Goal: Information Seeking & Learning: Check status

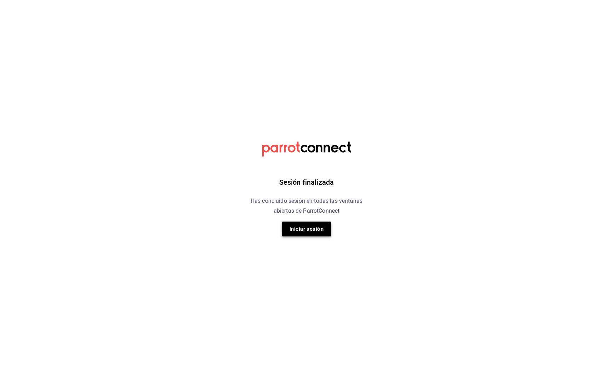
click at [309, 231] on button "Iniciar sesión" at bounding box center [307, 229] width 50 height 15
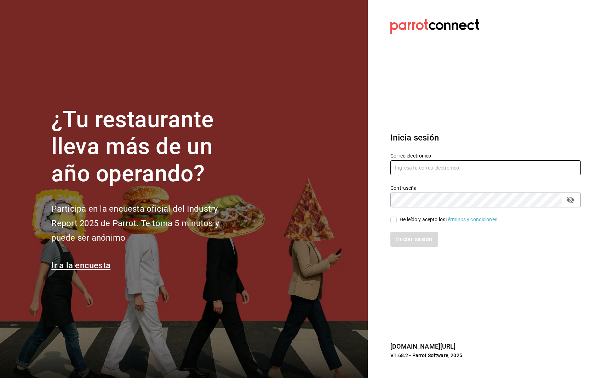
type input "prunuscafe.km@gmail.com"
click at [392, 219] on input "He leído y acepto los Términos y condiciones." at bounding box center [393, 220] width 6 height 6
checkbox input "true"
click at [402, 236] on button "Iniciar sesión" at bounding box center [414, 239] width 48 height 15
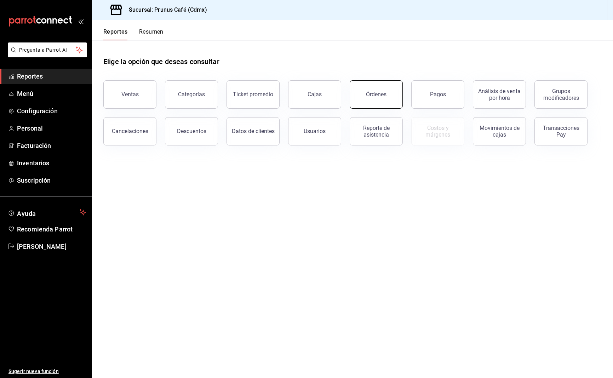
click at [386, 92] on button "Órdenes" at bounding box center [376, 94] width 53 height 28
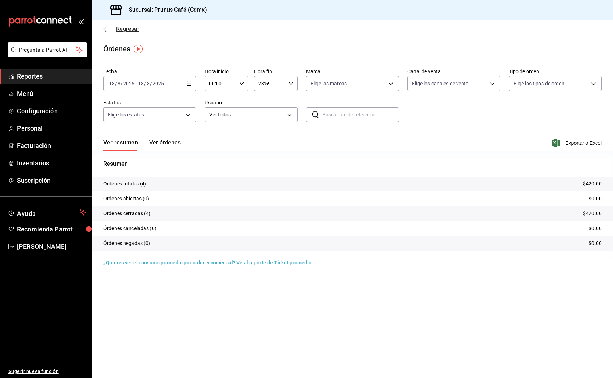
click at [106, 29] on icon "button" at bounding box center [106, 29] width 7 height 0
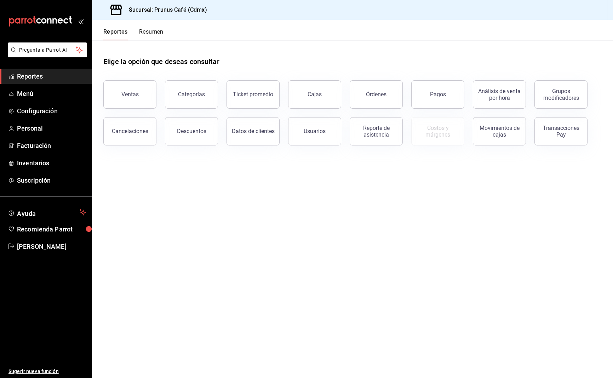
click at [146, 30] on button "Resumen" at bounding box center [151, 34] width 24 height 12
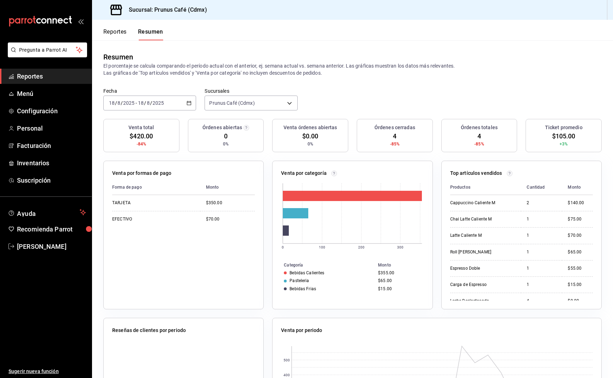
click at [117, 29] on button "Reportes" at bounding box center [114, 34] width 23 height 12
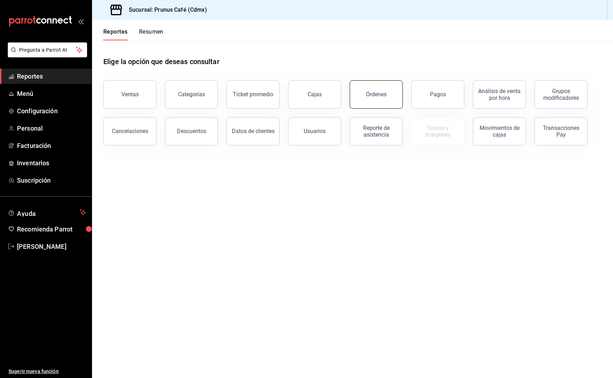
scroll to position [0, 1]
click at [383, 88] on button "Órdenes" at bounding box center [376, 94] width 53 height 28
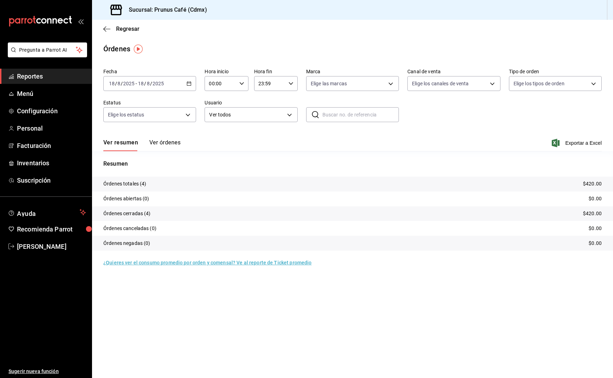
click at [172, 142] on button "Ver órdenes" at bounding box center [164, 145] width 31 height 12
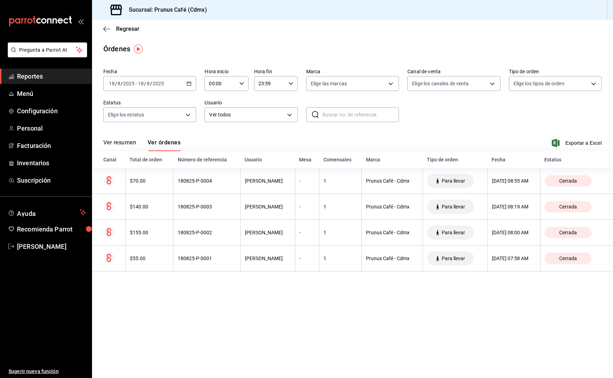
click at [103, 29] on div "Regresar" at bounding box center [352, 29] width 521 height 18
click at [108, 31] on icon "button" at bounding box center [106, 29] width 7 height 6
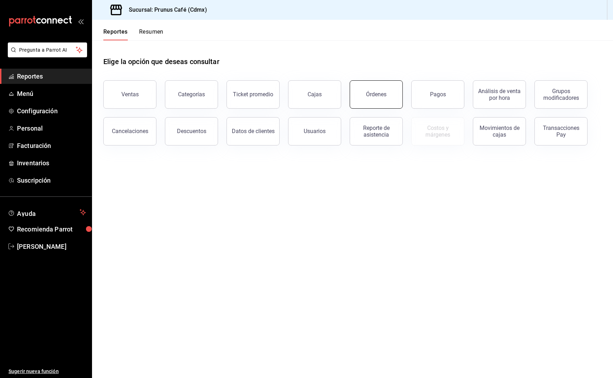
click at [374, 93] on div "Órdenes" at bounding box center [376, 94] width 21 height 7
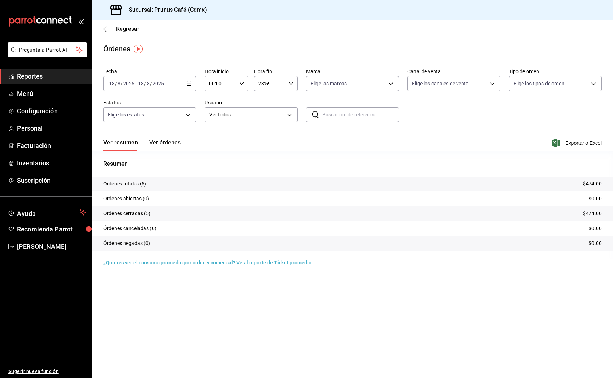
click at [154, 139] on div "Ver resumen Ver órdenes Exportar a Excel" at bounding box center [352, 141] width 498 height 21
click at [154, 142] on button "Ver órdenes" at bounding box center [164, 145] width 31 height 12
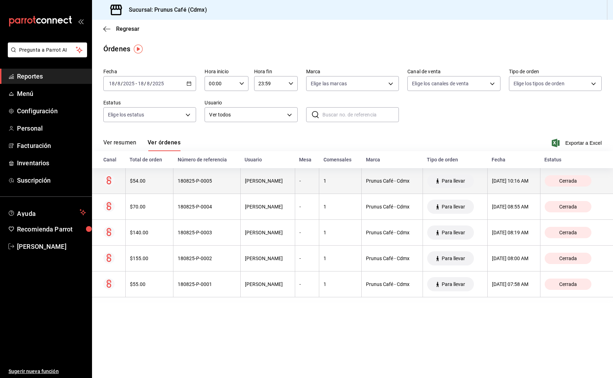
click at [152, 176] on th "$54.00" at bounding box center [149, 181] width 48 height 26
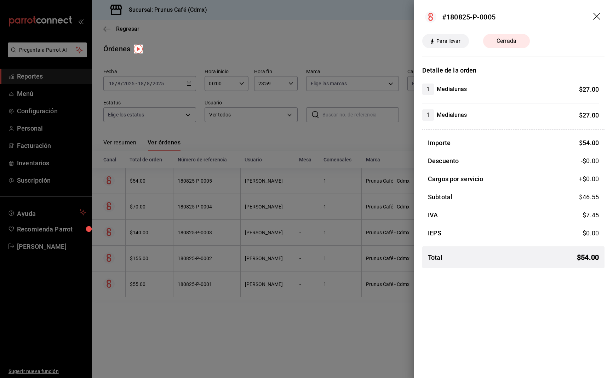
click at [597, 13] on icon "drag" at bounding box center [597, 17] width 8 height 8
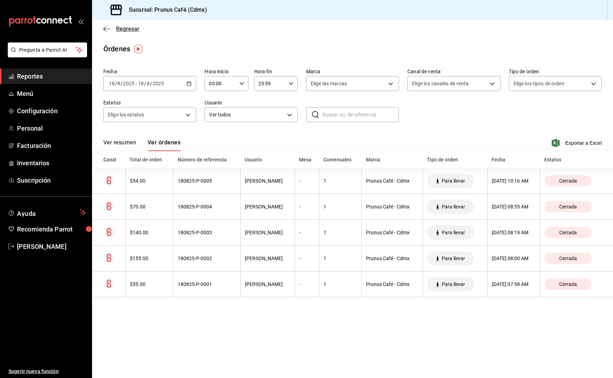
click at [107, 27] on icon "button" at bounding box center [106, 29] width 7 height 6
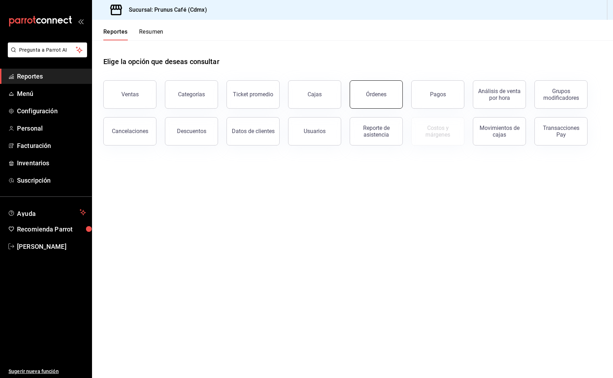
click at [379, 97] on div "Órdenes" at bounding box center [376, 94] width 21 height 7
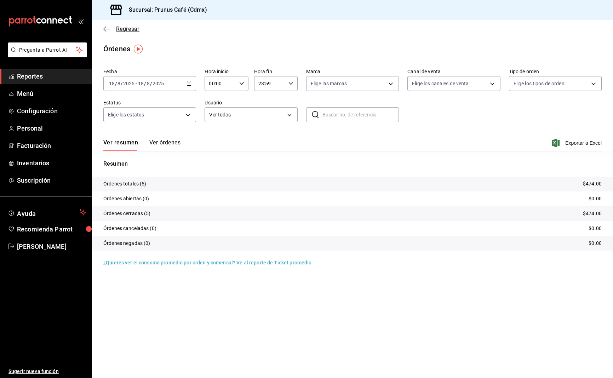
click at [105, 30] on icon "button" at bounding box center [106, 29] width 7 height 6
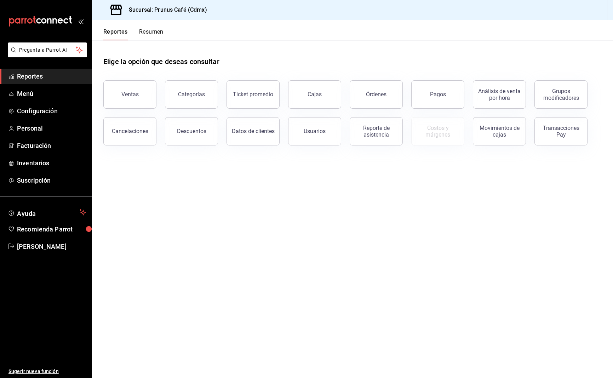
click at [149, 36] on button "Resumen" at bounding box center [151, 34] width 24 height 12
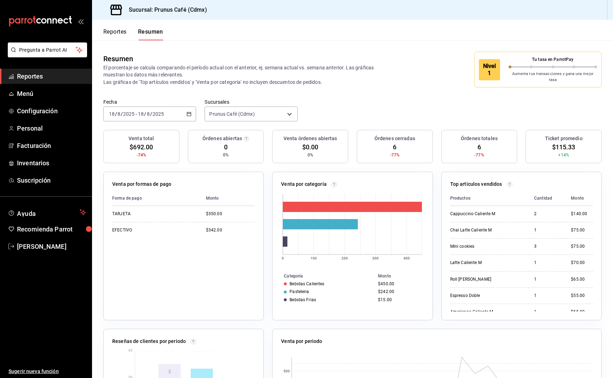
click at [117, 30] on button "Reportes" at bounding box center [114, 34] width 23 height 12
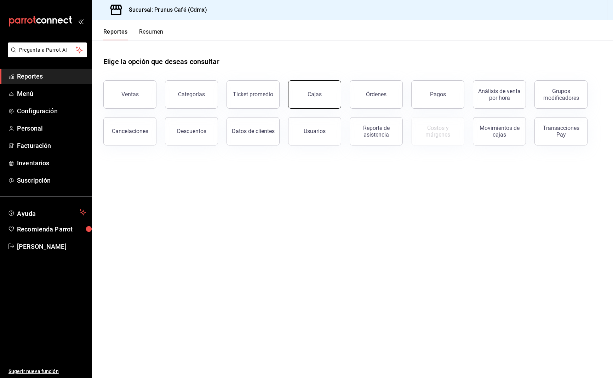
click at [325, 98] on button "Cajas" at bounding box center [314, 94] width 53 height 28
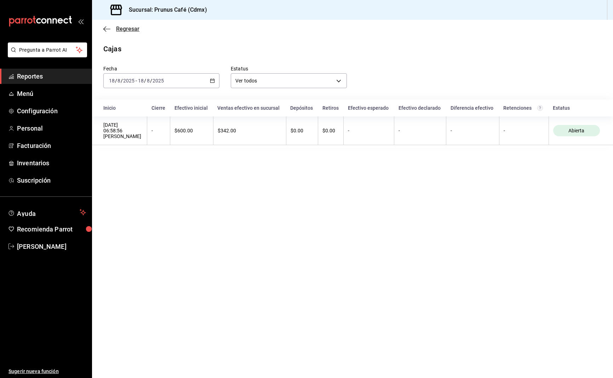
click at [103, 26] on icon "button" at bounding box center [106, 29] width 7 height 6
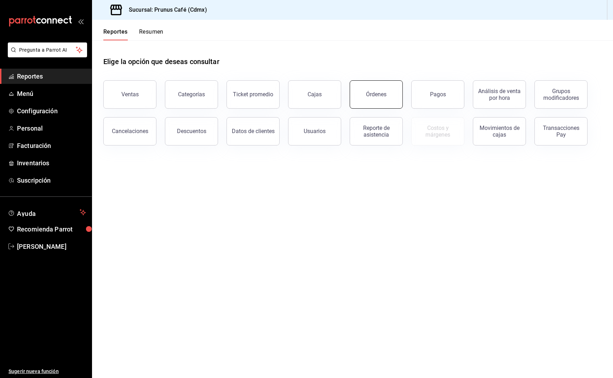
click at [373, 90] on button "Órdenes" at bounding box center [376, 94] width 53 height 28
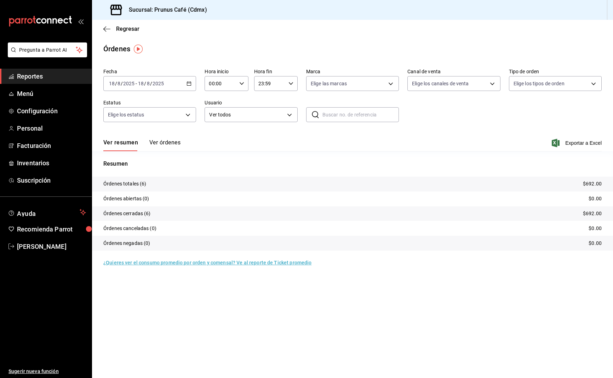
click at [167, 141] on button "Ver órdenes" at bounding box center [164, 145] width 31 height 12
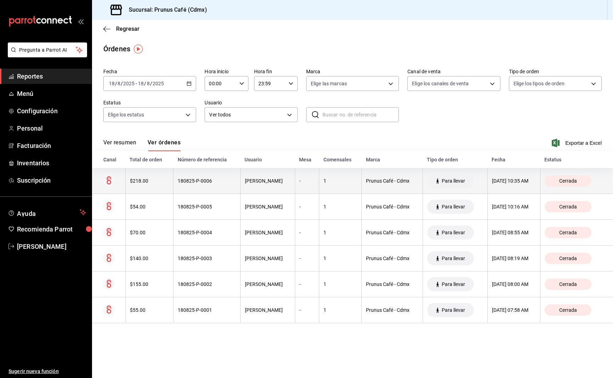
click at [158, 185] on th "$218.00" at bounding box center [149, 181] width 48 height 26
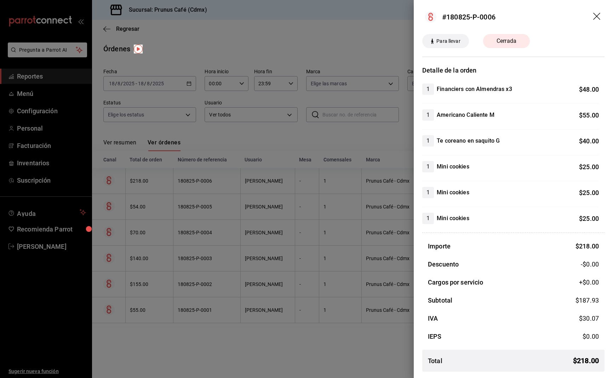
click at [223, 138] on div at bounding box center [306, 189] width 613 height 378
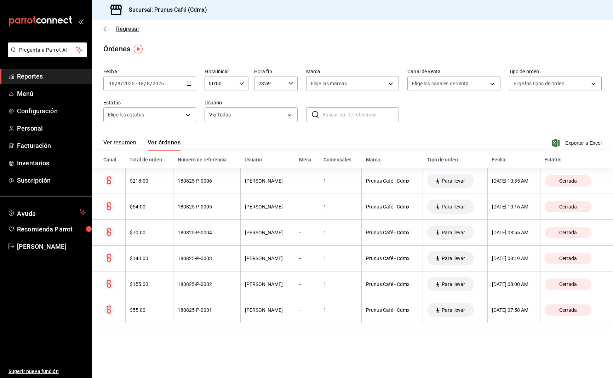
click at [109, 29] on icon "button" at bounding box center [106, 29] width 7 height 0
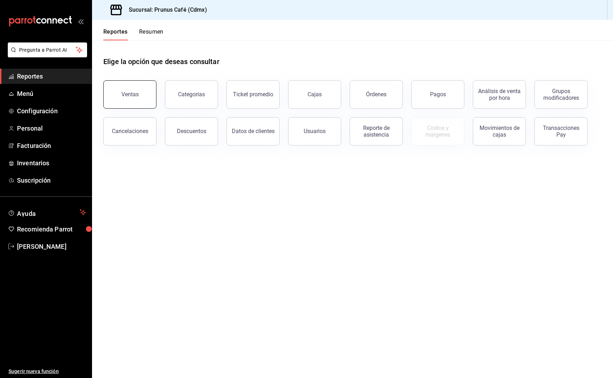
click at [135, 88] on button "Ventas" at bounding box center [129, 94] width 53 height 28
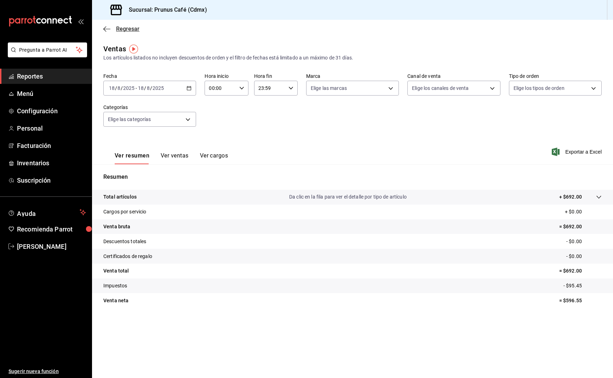
click at [108, 28] on icon "button" at bounding box center [106, 29] width 7 height 6
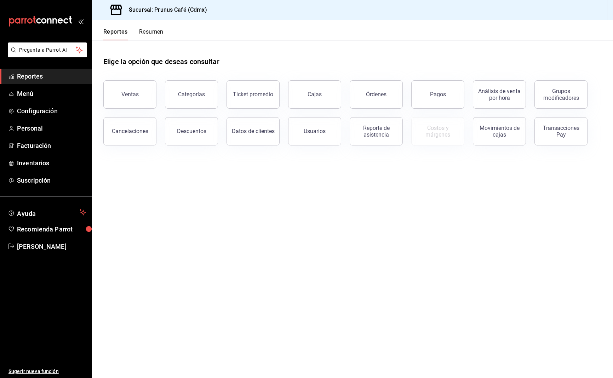
click at [154, 35] on button "Resumen" at bounding box center [151, 34] width 24 height 12
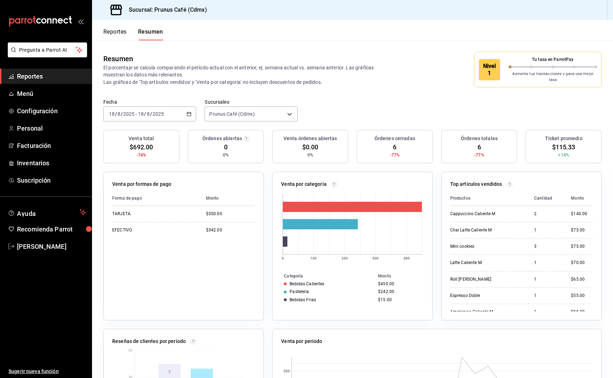
click at [110, 33] on button "Reportes" at bounding box center [114, 34] width 23 height 12
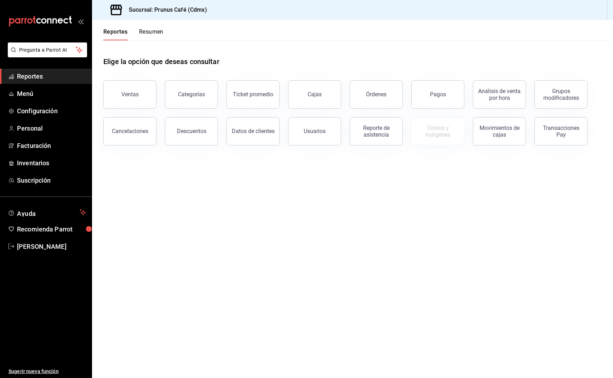
click at [52, 78] on span "Reportes" at bounding box center [51, 76] width 69 height 10
click at [358, 88] on button "Órdenes" at bounding box center [376, 94] width 53 height 28
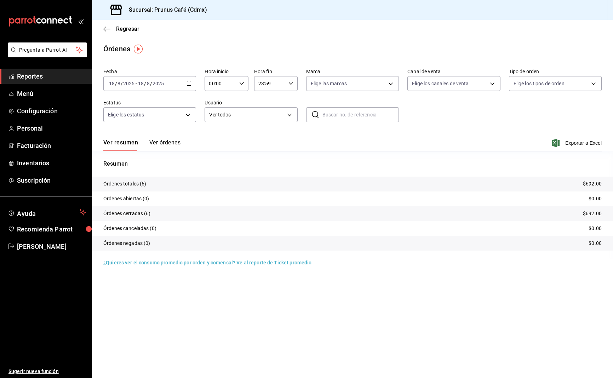
click at [172, 142] on button "Ver órdenes" at bounding box center [164, 145] width 31 height 12
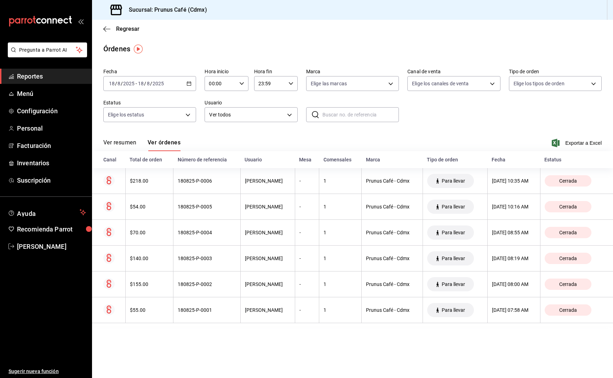
click at [124, 86] on input "2025" at bounding box center [129, 84] width 12 height 6
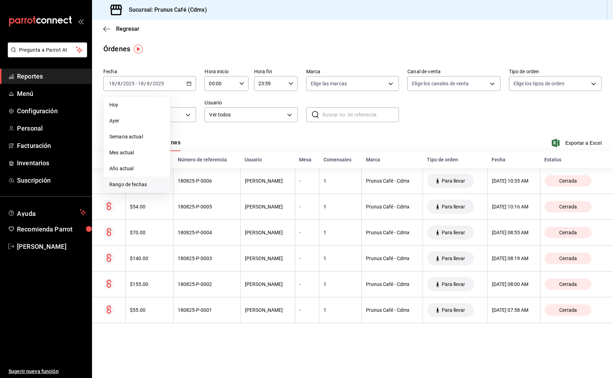
click at [133, 185] on span "Rango de fechas" at bounding box center [136, 184] width 55 height 7
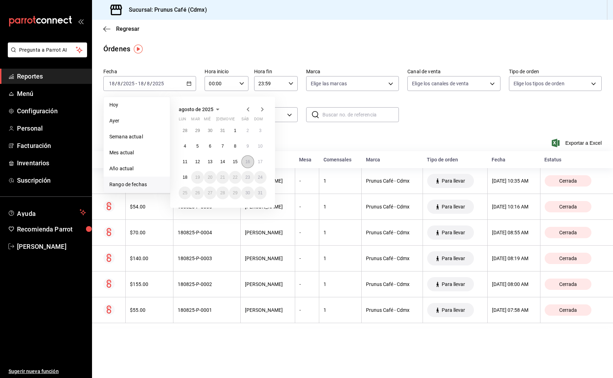
click at [246, 164] on abbr "16" at bounding box center [247, 161] width 5 height 5
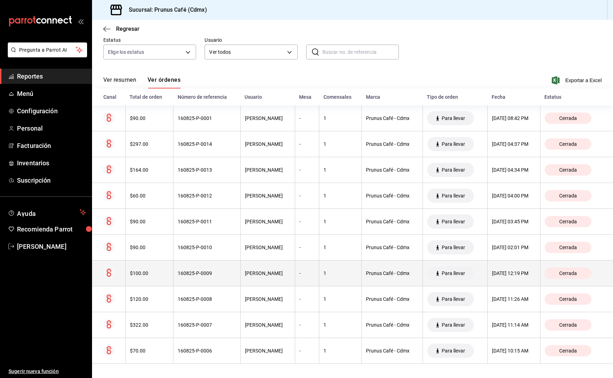
scroll to position [63, 0]
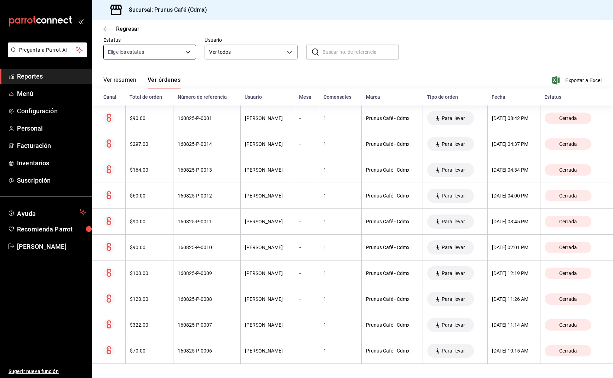
click at [139, 49] on body "Pregunta a Parrot AI Reportes Menú Configuración Personal Facturación Inventari…" at bounding box center [306, 189] width 613 height 378
drag, startPoint x: 246, startPoint y: 62, endPoint x: 206, endPoint y: 46, distance: 42.8
click at [241, 59] on div at bounding box center [306, 189] width 613 height 378
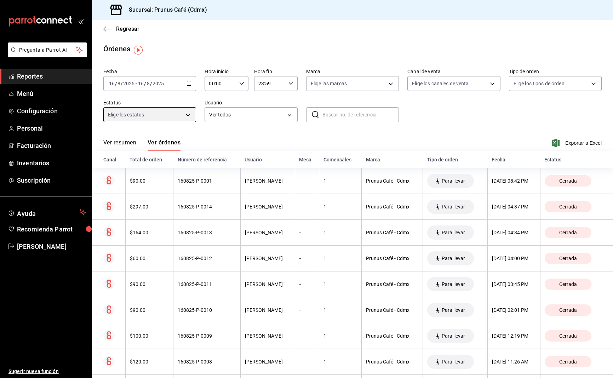
scroll to position [0, 0]
click at [178, 86] on div "[DATE] [DATE] - [DATE] [DATE]" at bounding box center [149, 83] width 93 height 15
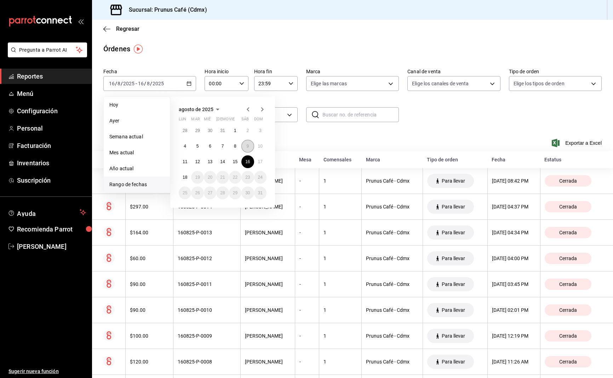
click at [246, 144] on button "9" at bounding box center [247, 146] width 12 height 13
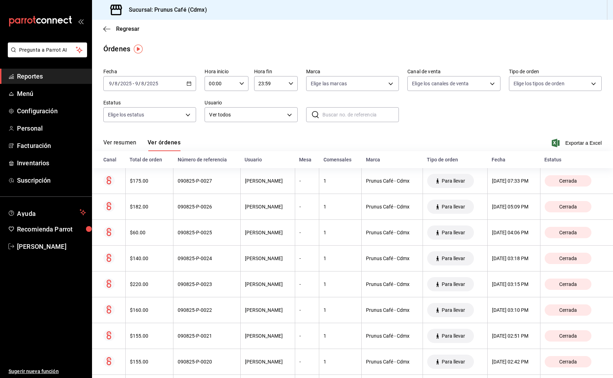
click at [187, 84] on \(Stroke\) "button" at bounding box center [189, 84] width 4 height 4
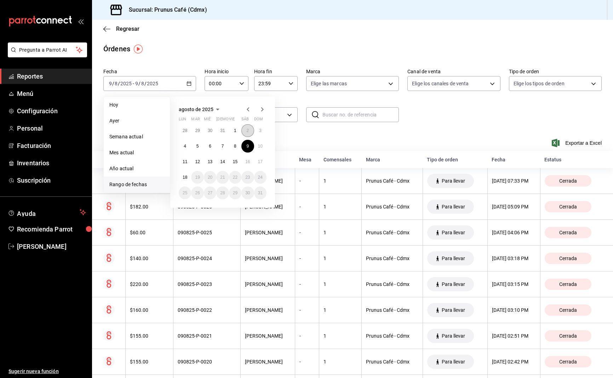
click at [246, 130] on button "2" at bounding box center [247, 130] width 12 height 13
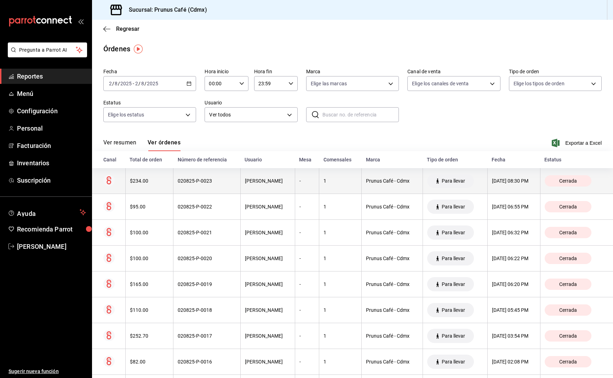
click at [158, 184] on th "$234.00" at bounding box center [149, 181] width 48 height 26
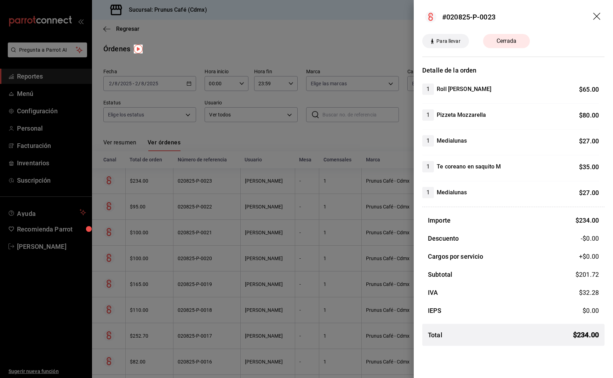
click at [113, 27] on div at bounding box center [306, 189] width 613 height 378
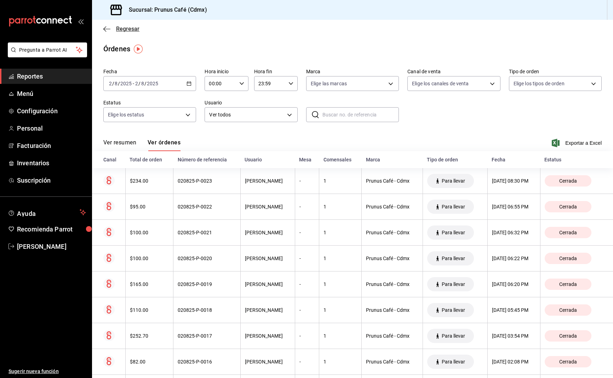
click at [103, 29] on icon "button" at bounding box center [106, 29] width 7 height 6
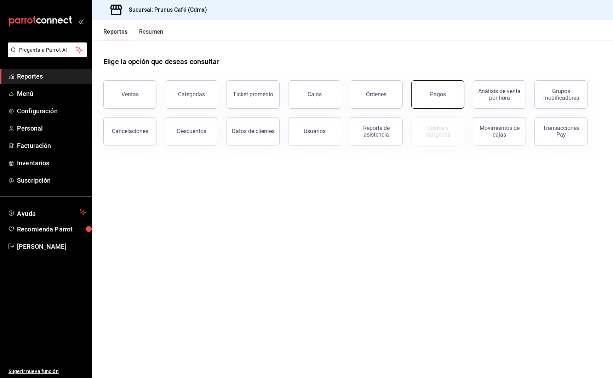
click at [438, 88] on button "Pagos" at bounding box center [437, 94] width 53 height 28
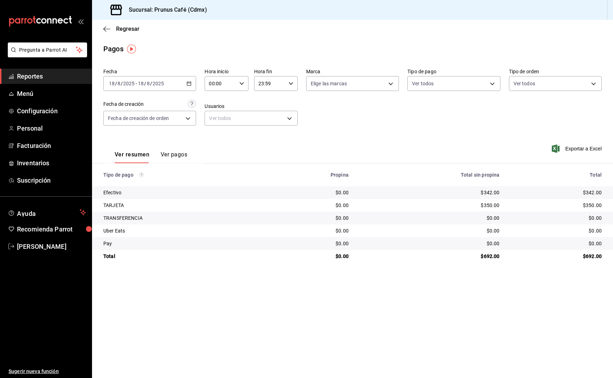
click at [173, 153] on button "Ver pagos" at bounding box center [174, 157] width 27 height 12
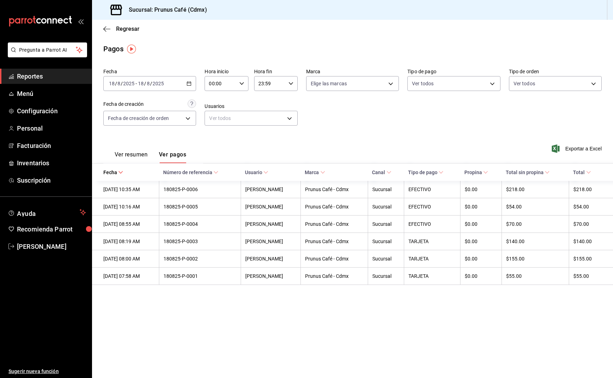
click at [103, 29] on div "Regresar" at bounding box center [352, 29] width 521 height 18
click at [105, 28] on icon "button" at bounding box center [106, 29] width 7 height 6
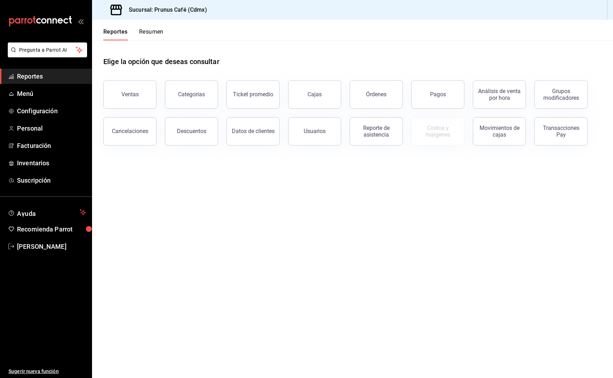
click at [155, 34] on button "Resumen" at bounding box center [151, 34] width 24 height 12
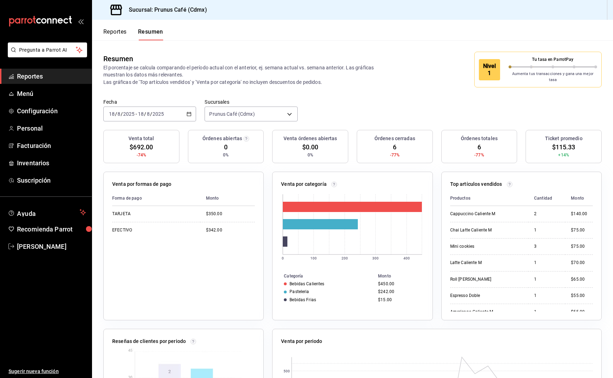
click at [117, 33] on button "Reportes" at bounding box center [114, 34] width 23 height 12
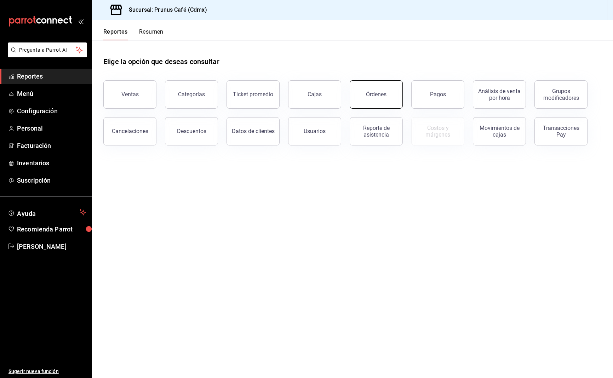
click at [385, 92] on div "Órdenes" at bounding box center [376, 94] width 21 height 7
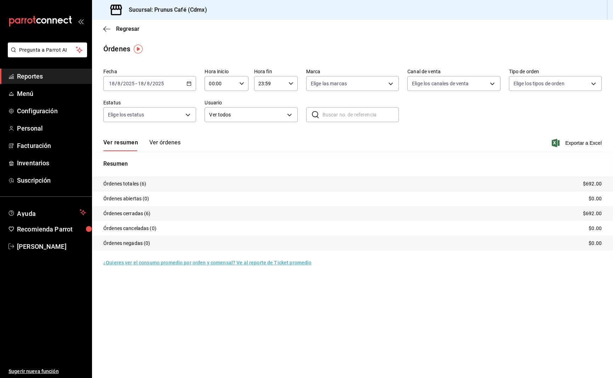
click at [157, 146] on button "Ver órdenes" at bounding box center [164, 145] width 31 height 12
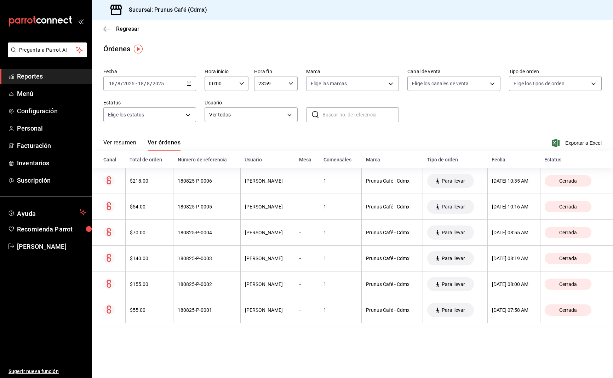
click at [101, 28] on div "Regresar" at bounding box center [352, 29] width 521 height 18
click at [104, 29] on icon "button" at bounding box center [104, 28] width 3 height 5
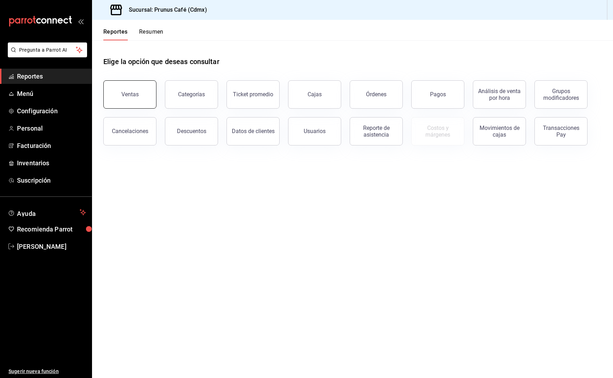
click at [125, 103] on button "Ventas" at bounding box center [129, 94] width 53 height 28
